Goal: Information Seeking & Learning: Check status

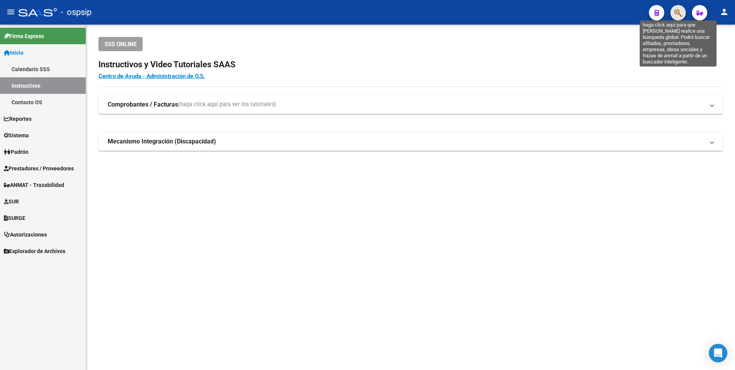
click at [679, 13] on icon "button" at bounding box center [678, 12] width 8 height 9
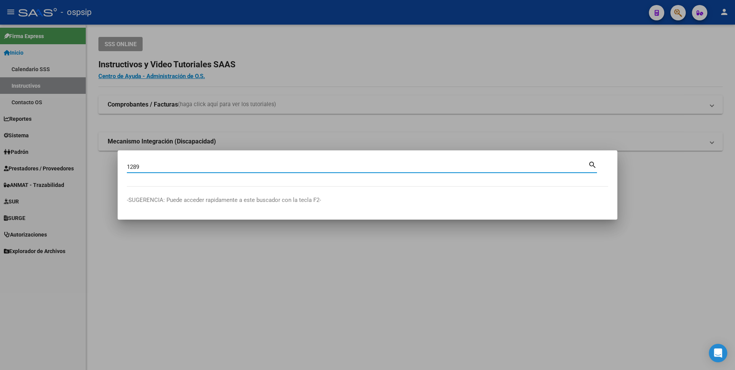
type input "1289"
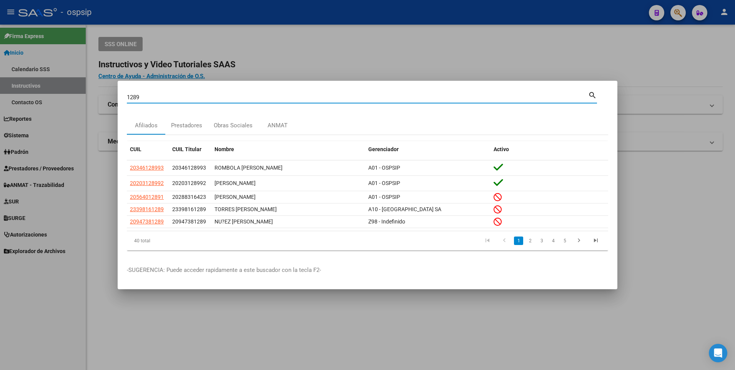
drag, startPoint x: 324, startPoint y: 37, endPoint x: 310, endPoint y: 42, distance: 14.3
click at [317, 39] on div at bounding box center [367, 185] width 735 height 370
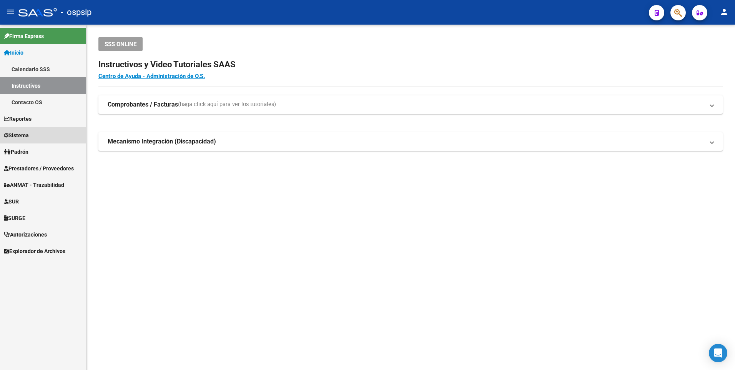
click at [33, 133] on link "Sistema" at bounding box center [43, 135] width 86 height 17
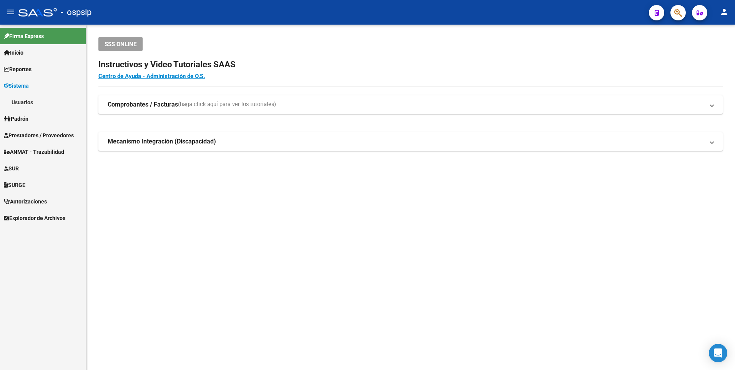
click at [33, 138] on span "Prestadores / Proveedores" at bounding box center [39, 135] width 70 height 8
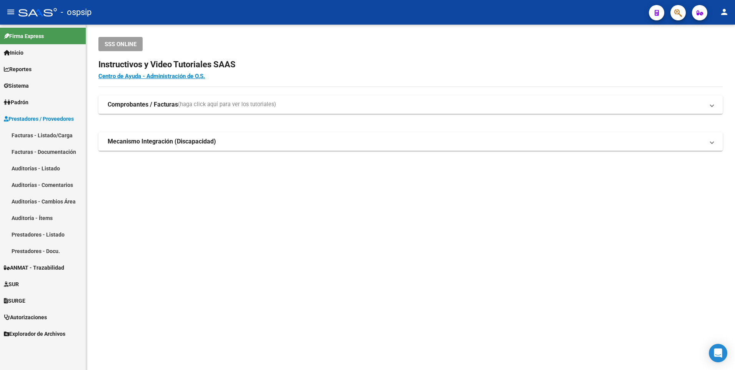
click at [42, 133] on link "Facturas - Listado/Carga" at bounding box center [43, 135] width 86 height 17
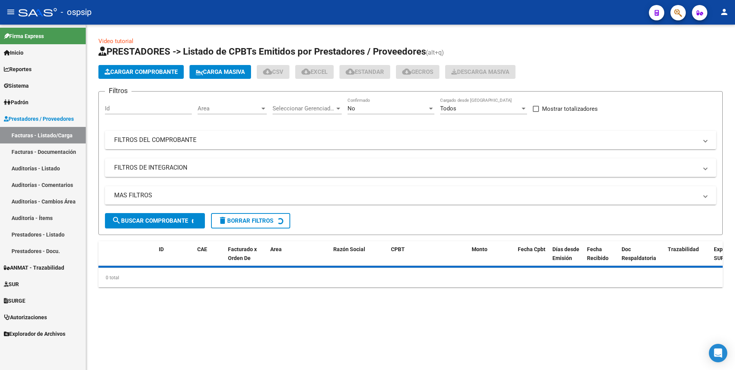
click at [151, 144] on mat-panel-title "FILTROS DEL COMPROBANTE" at bounding box center [405, 140] width 583 height 8
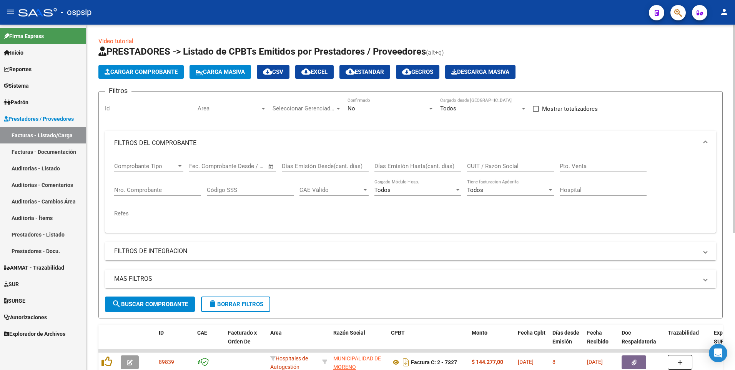
drag, startPoint x: 136, startPoint y: 185, endPoint x: 136, endPoint y: 190, distance: 5.0
click at [136, 188] on div "Nro. Comprobante" at bounding box center [157, 187] width 87 height 17
type input "1289"
click at [361, 110] on div "No" at bounding box center [387, 108] width 80 height 7
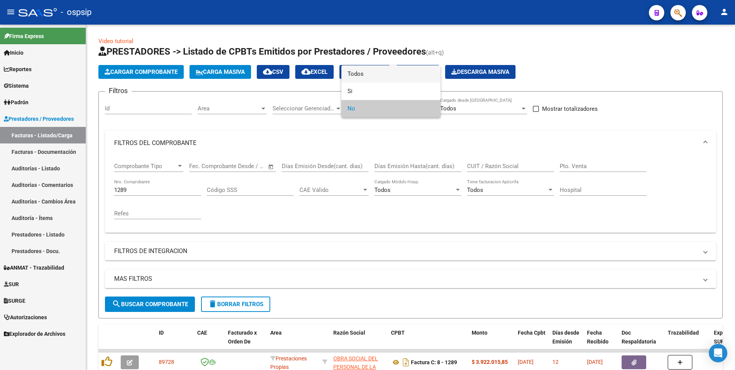
click at [365, 75] on span "Todos" at bounding box center [390, 73] width 87 height 17
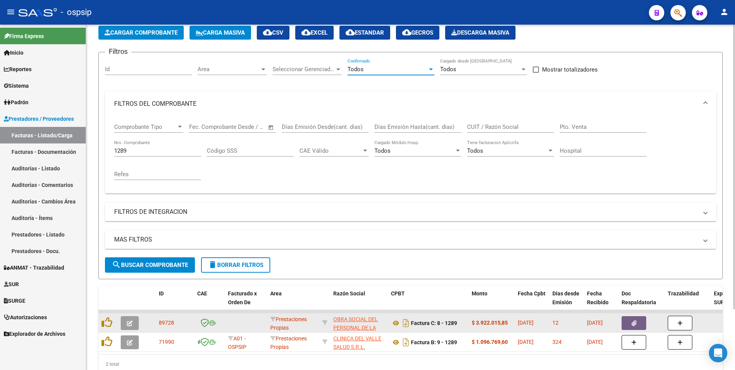
scroll to position [73, 0]
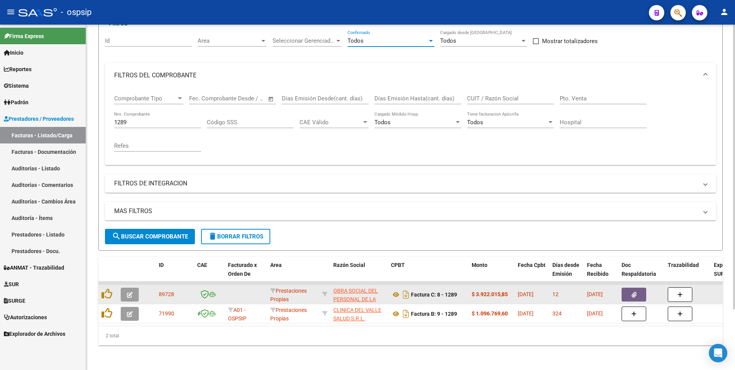
click at [638, 291] on button "button" at bounding box center [633, 294] width 25 height 14
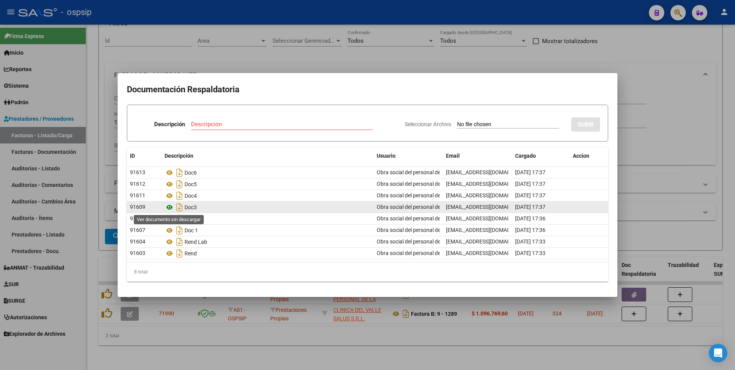
click at [170, 207] on icon at bounding box center [169, 207] width 10 height 9
